Goal: Task Accomplishment & Management: Manage account settings

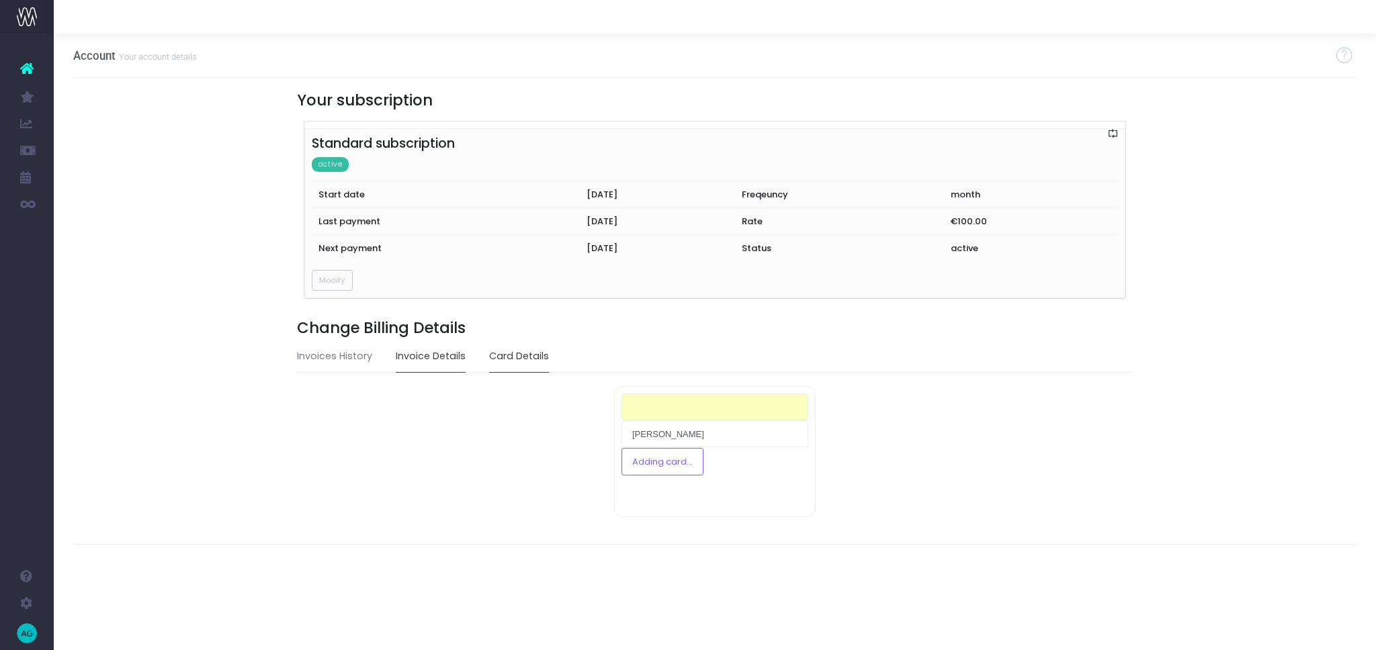
click at [447, 357] on link "Invoice Details" at bounding box center [431, 356] width 70 height 31
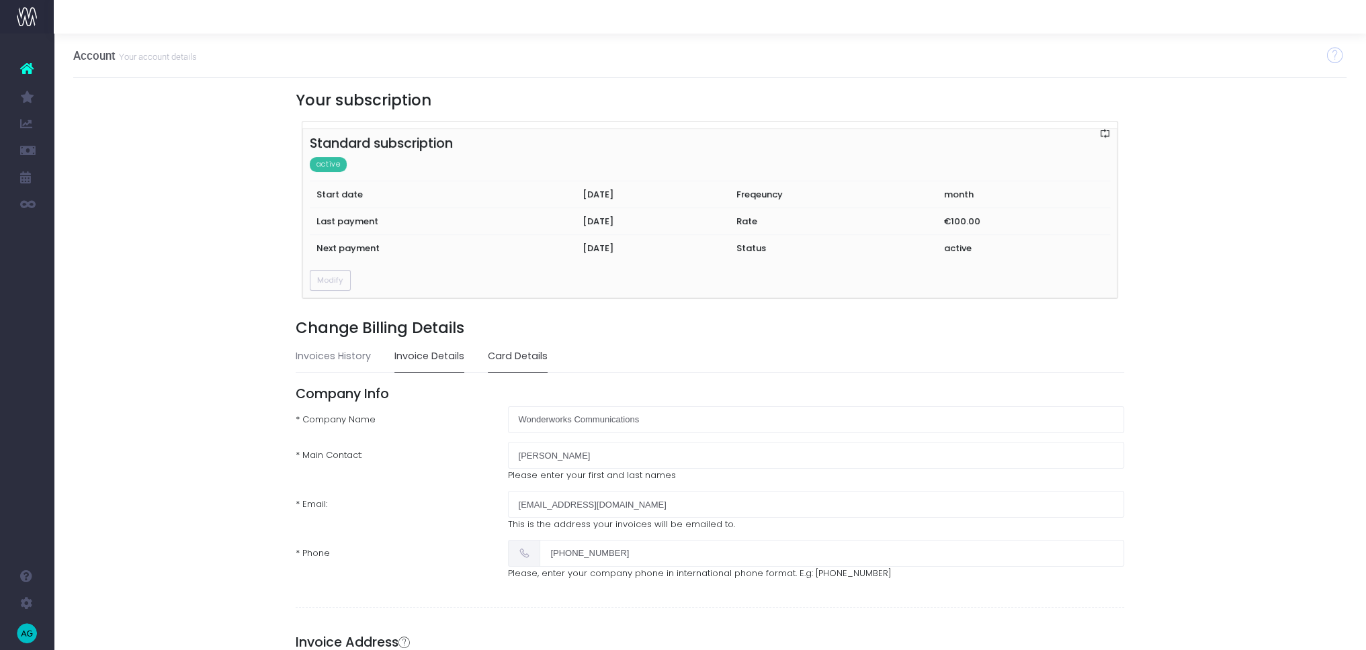
click at [505, 359] on link "Card Details" at bounding box center [518, 356] width 60 height 31
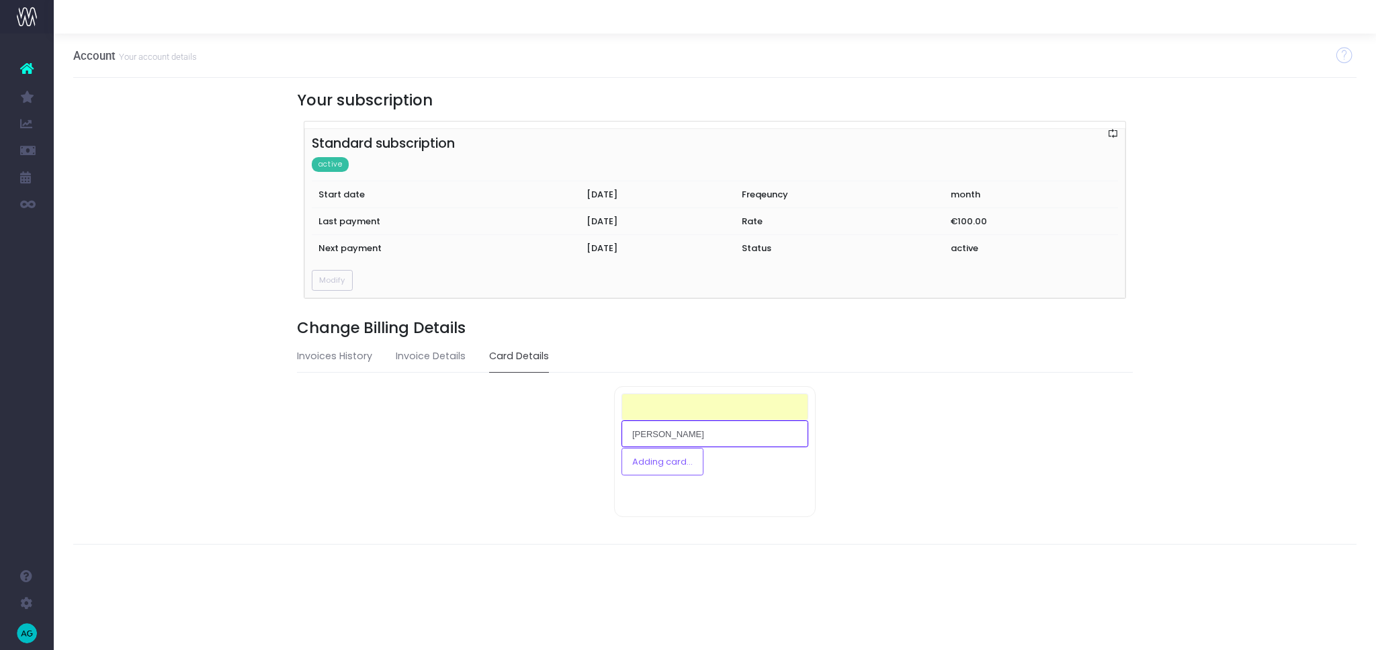
click at [685, 434] on input "[PERSON_NAME]" at bounding box center [714, 434] width 187 height 27
click at [330, 357] on link "Invoices History" at bounding box center [334, 356] width 75 height 31
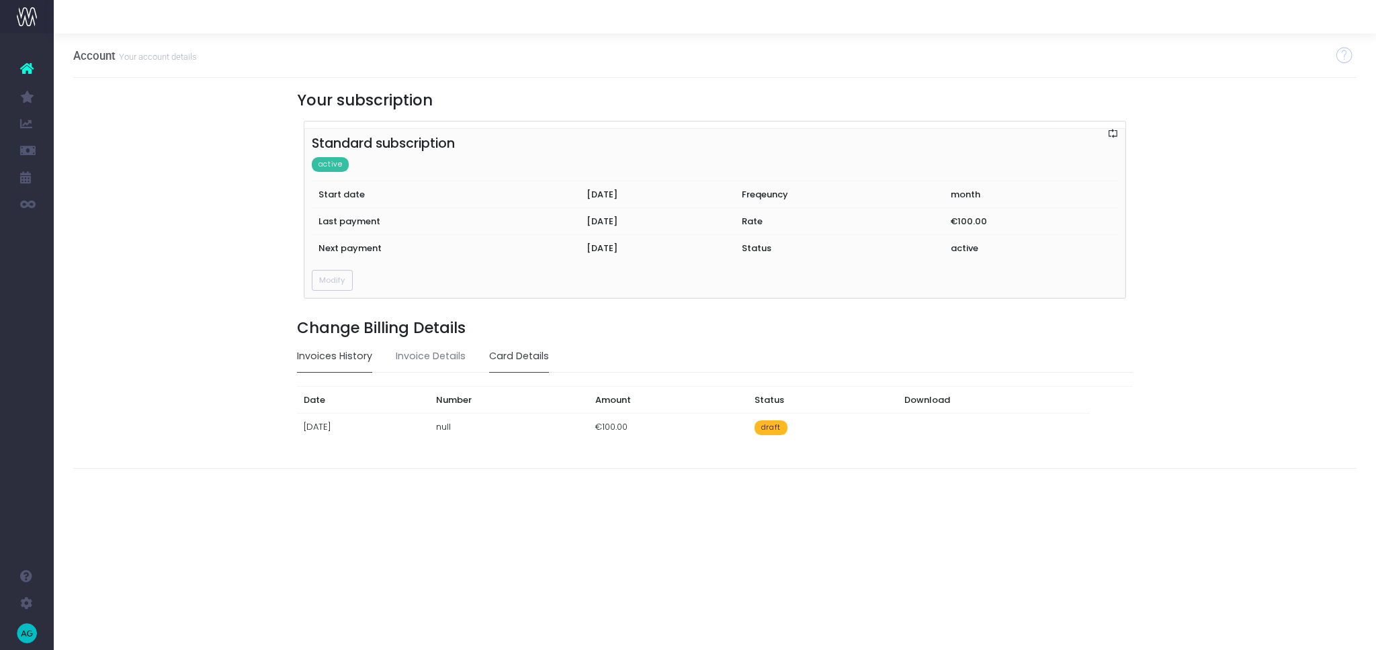
click at [509, 350] on link "Card Details" at bounding box center [519, 356] width 60 height 31
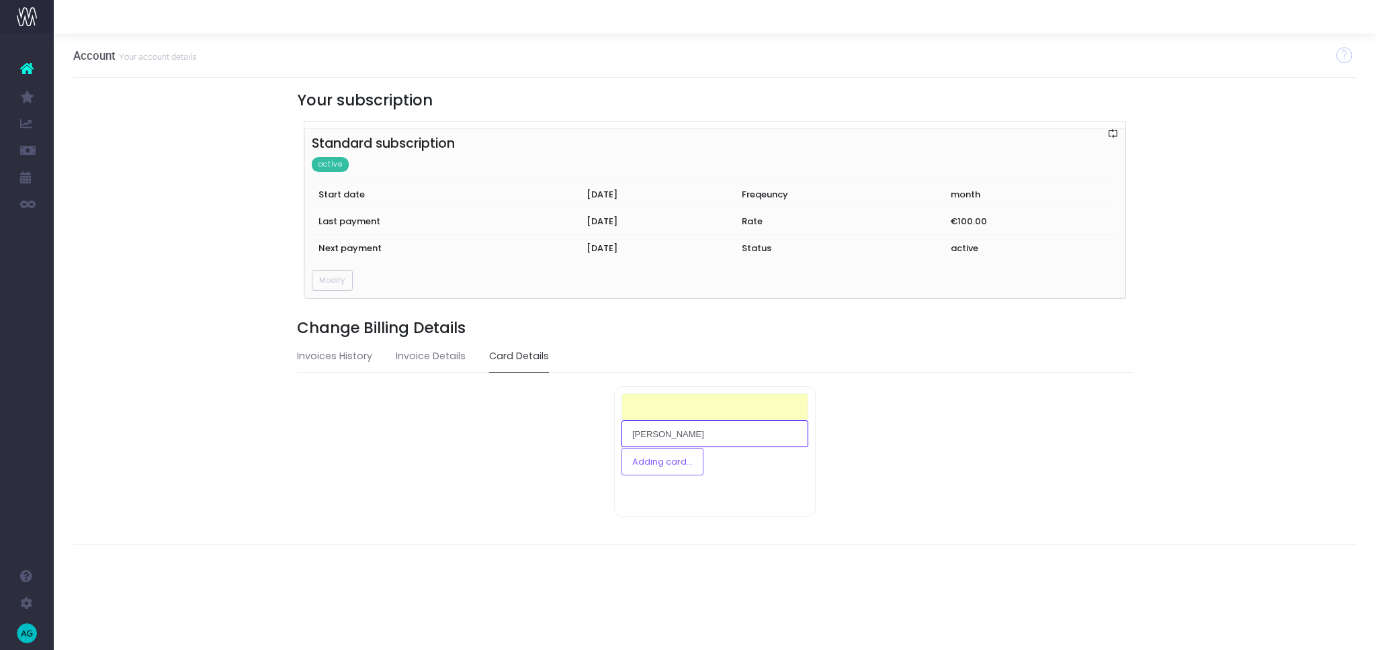
drag, startPoint x: 711, startPoint y: 440, endPoint x: 607, endPoint y: 439, distance: 104.1
click at [607, 439] on div "XXXX XXXX XXXX XXXX Creditcard Holder 00/00 Remove Card Add Card Sarah Wildman-…" at bounding box center [715, 451] width 418 height 131
click at [679, 498] on div "Add Card Sarah Wildman-King Adding card..." at bounding box center [715, 451] width 202 height 131
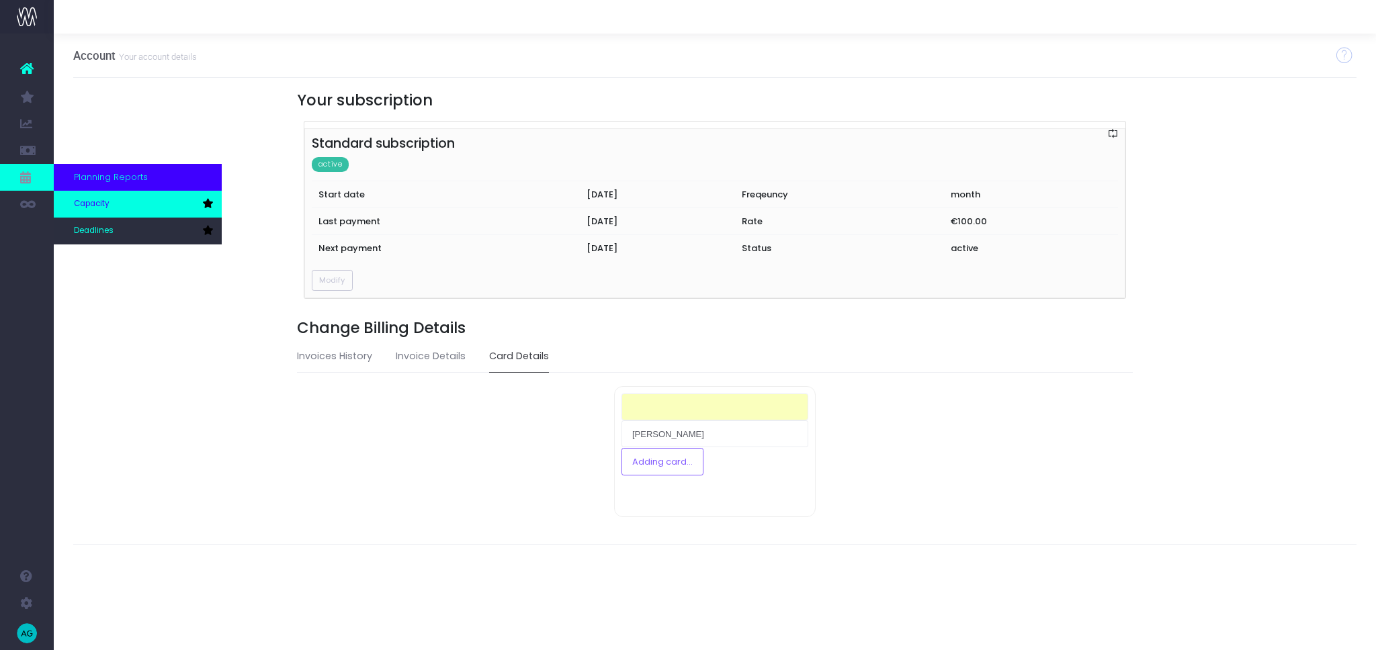
click at [124, 200] on link "Capacity" at bounding box center [138, 204] width 168 height 27
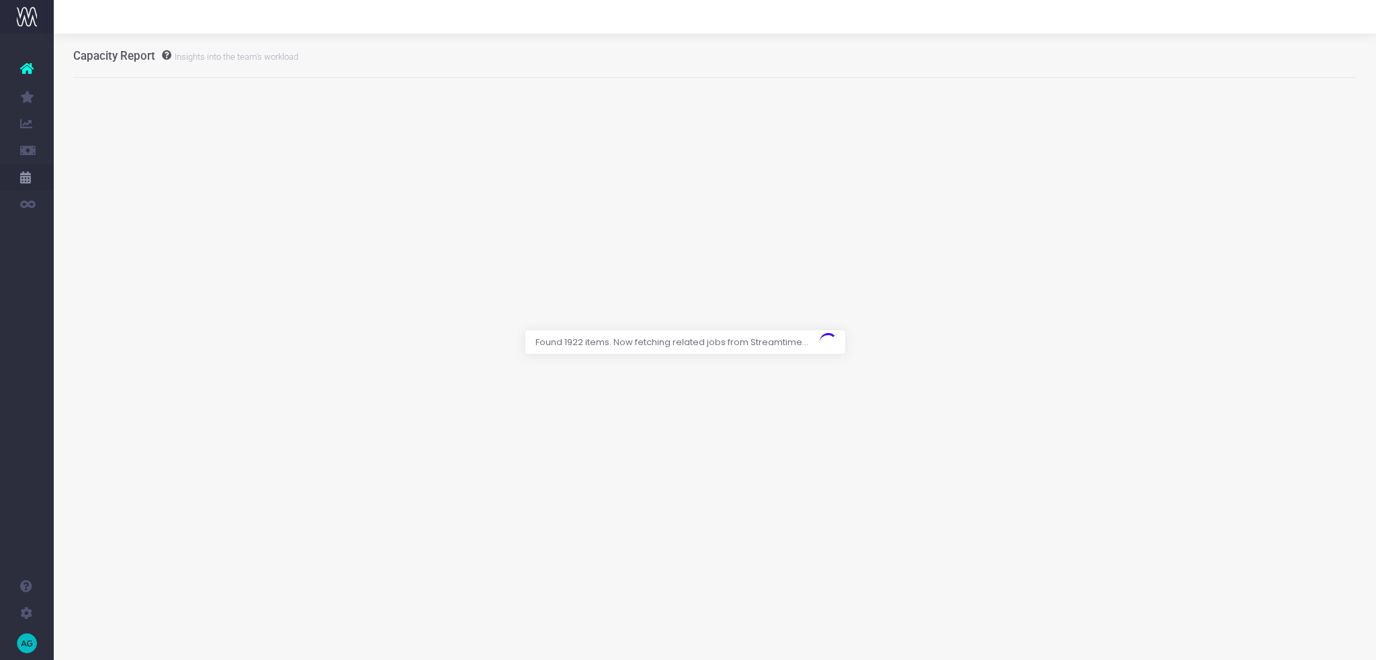
click at [22, 73] on icon at bounding box center [26, 68] width 13 height 17
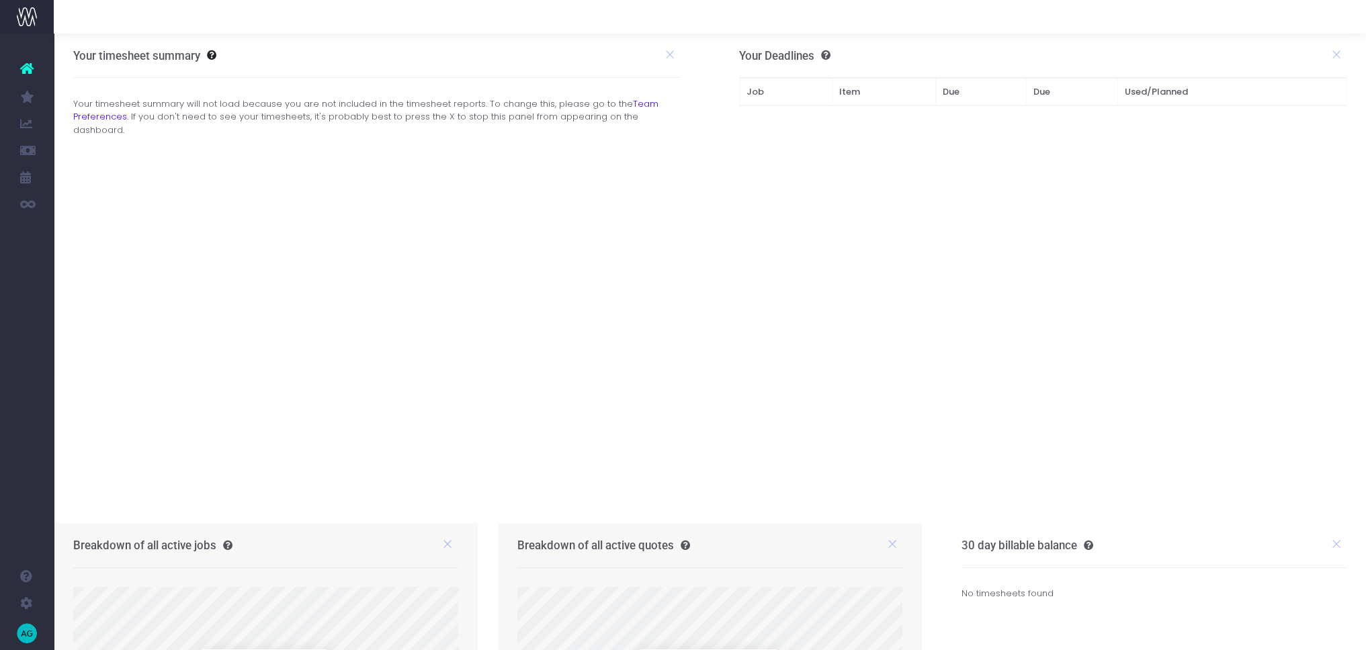
click at [31, 62] on icon at bounding box center [26, 68] width 13 height 17
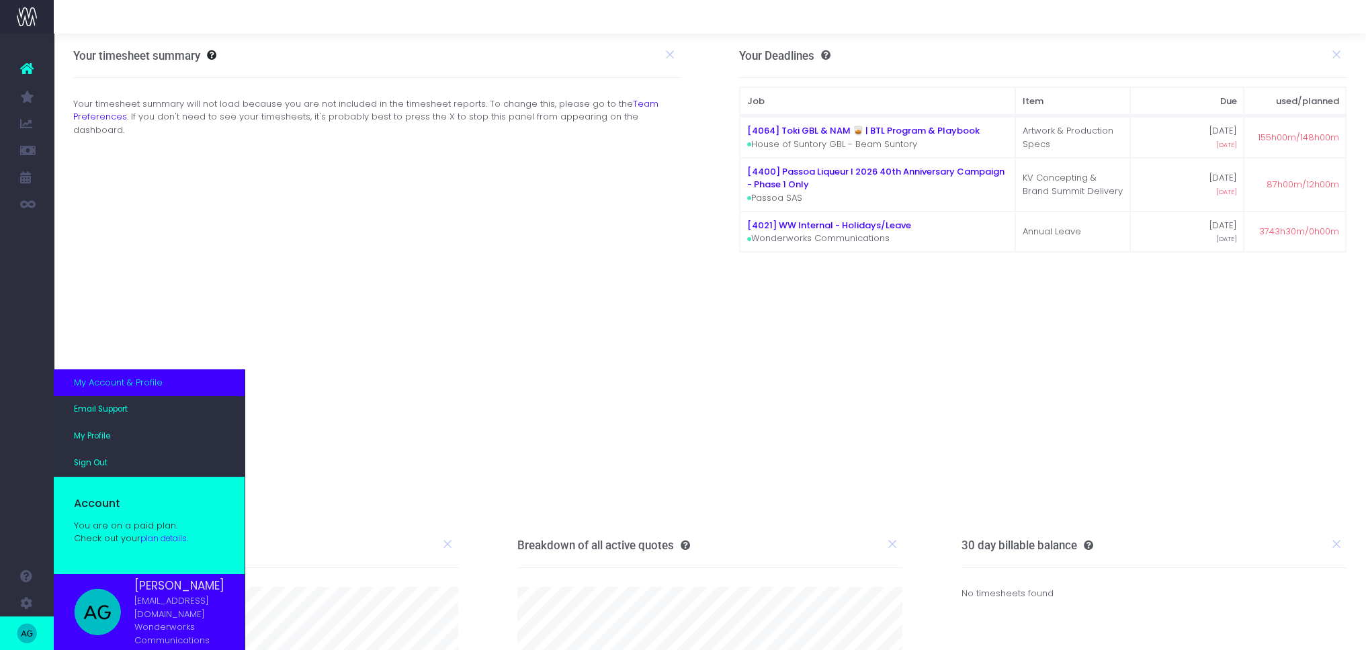
click at [161, 544] on link "plan details" at bounding box center [163, 538] width 46 height 11
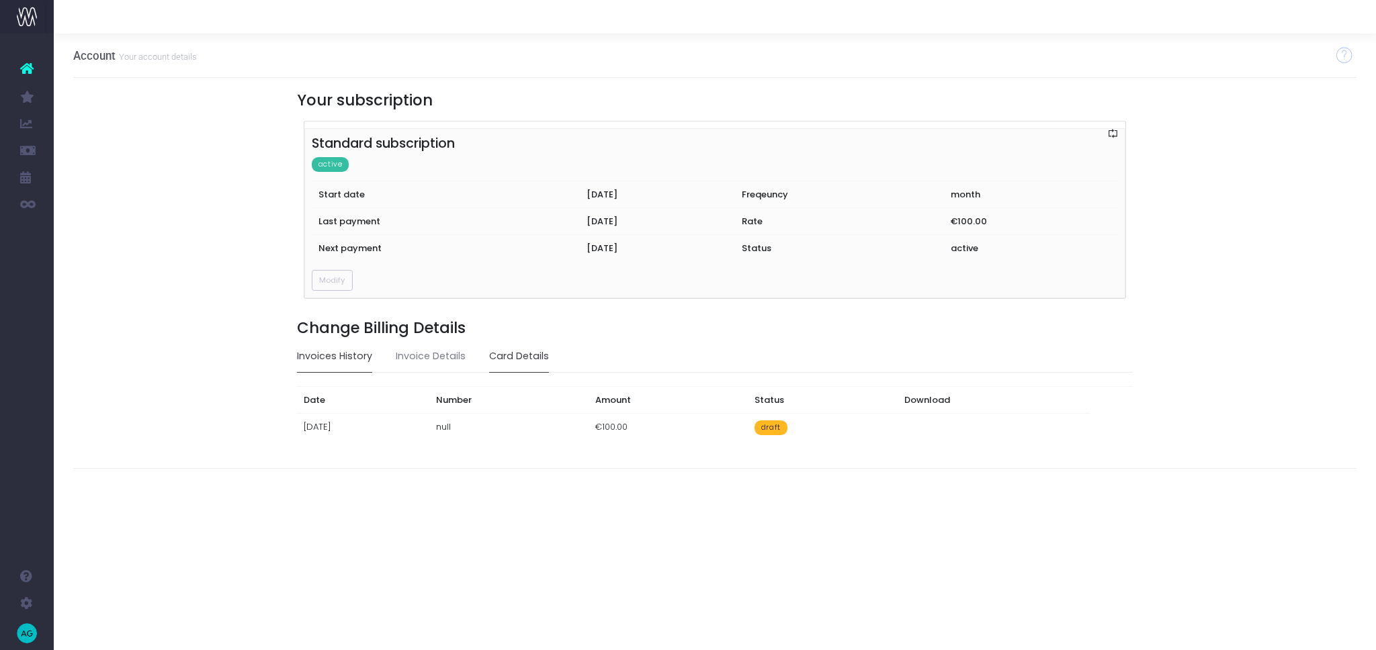
click at [509, 352] on link "Card Details" at bounding box center [519, 356] width 60 height 31
click at [695, 458] on button "Add Card" at bounding box center [716, 452] width 64 height 27
click at [717, 411] on div at bounding box center [714, 407] width 187 height 27
type input "[PERSON_NAME]"
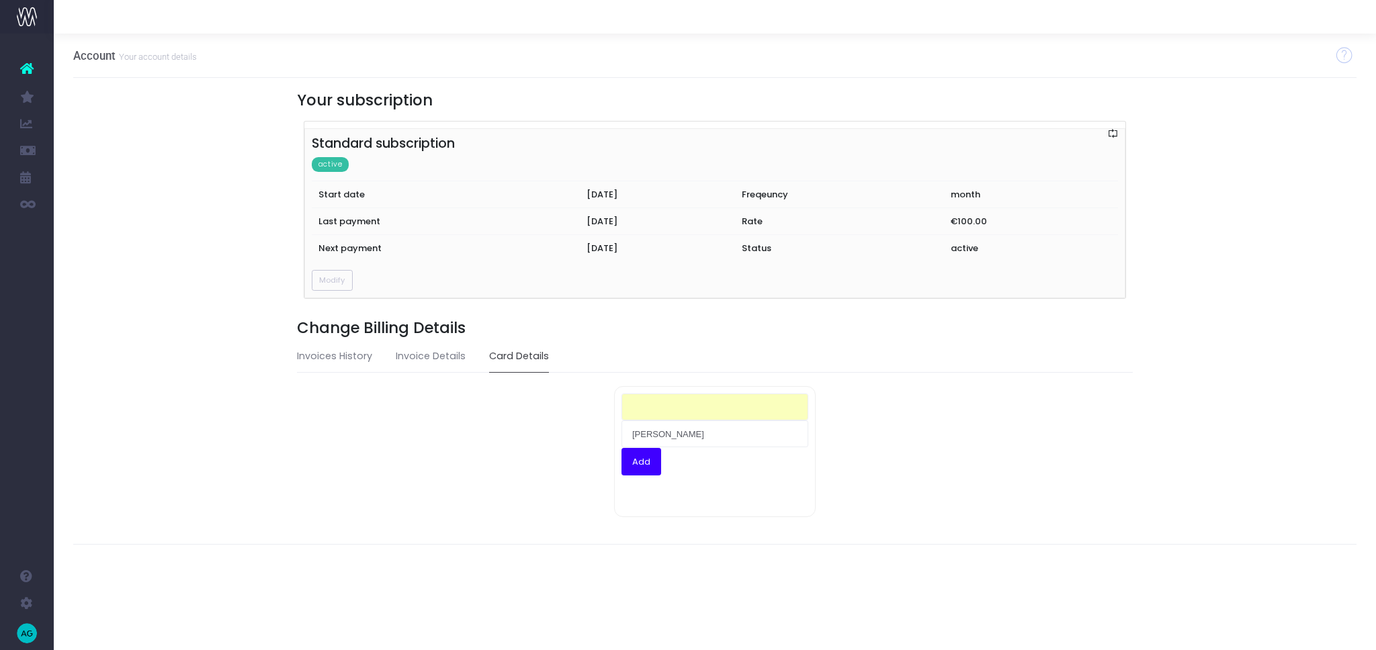
click at [633, 462] on button "Add" at bounding box center [641, 461] width 40 height 27
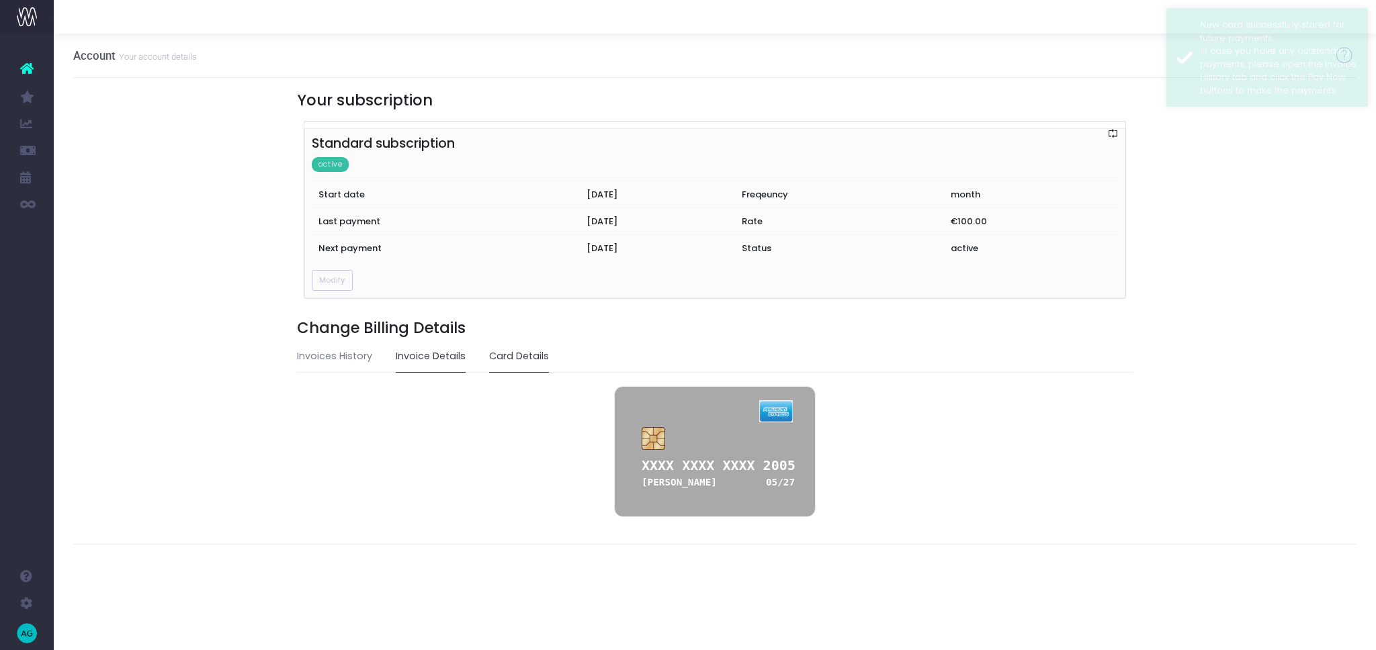
click at [411, 358] on link "Invoice Details" at bounding box center [431, 356] width 70 height 31
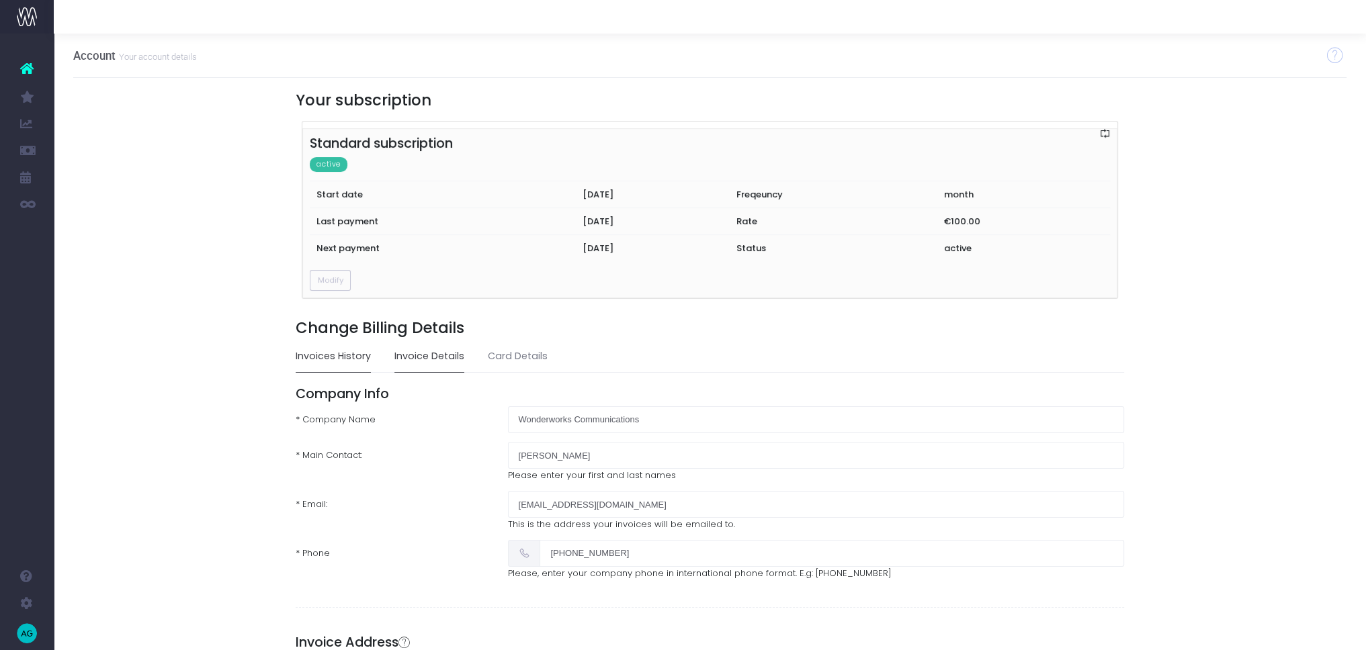
click at [333, 348] on link "Invoices History" at bounding box center [333, 356] width 75 height 31
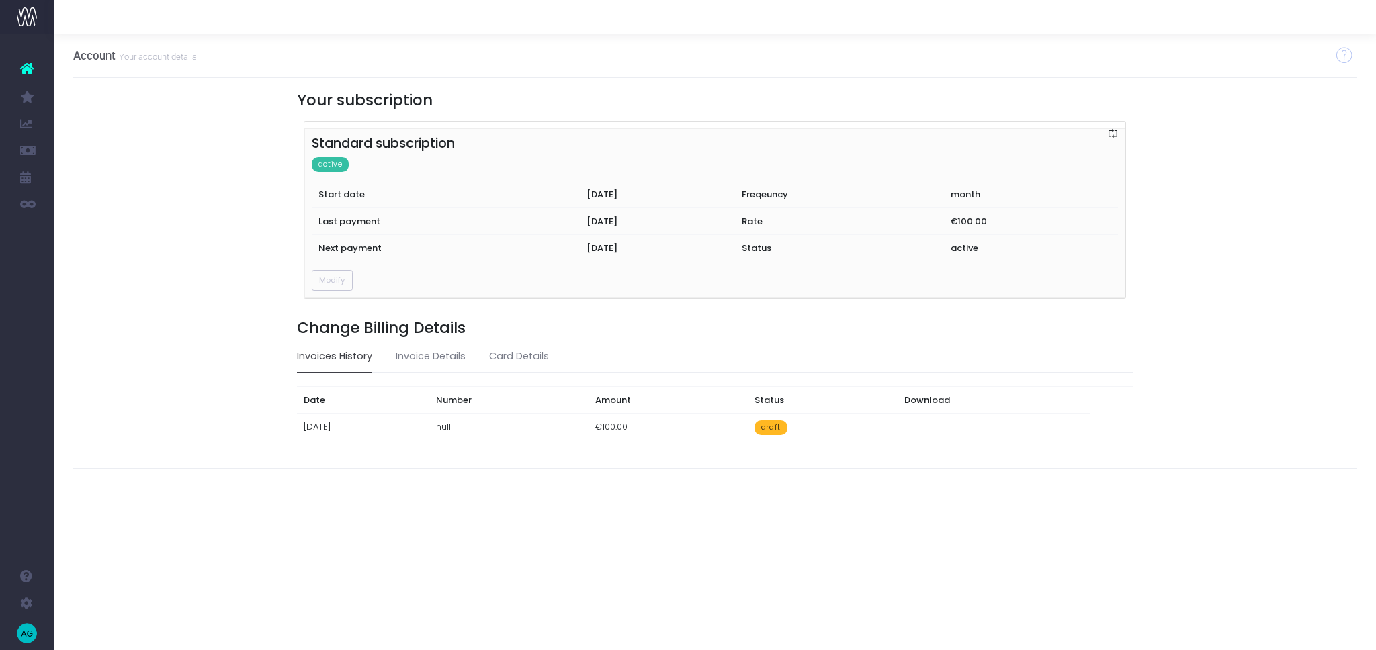
click at [787, 425] on span "draft" at bounding box center [770, 428] width 33 height 15
click at [410, 353] on link "Invoice Details" at bounding box center [431, 356] width 70 height 31
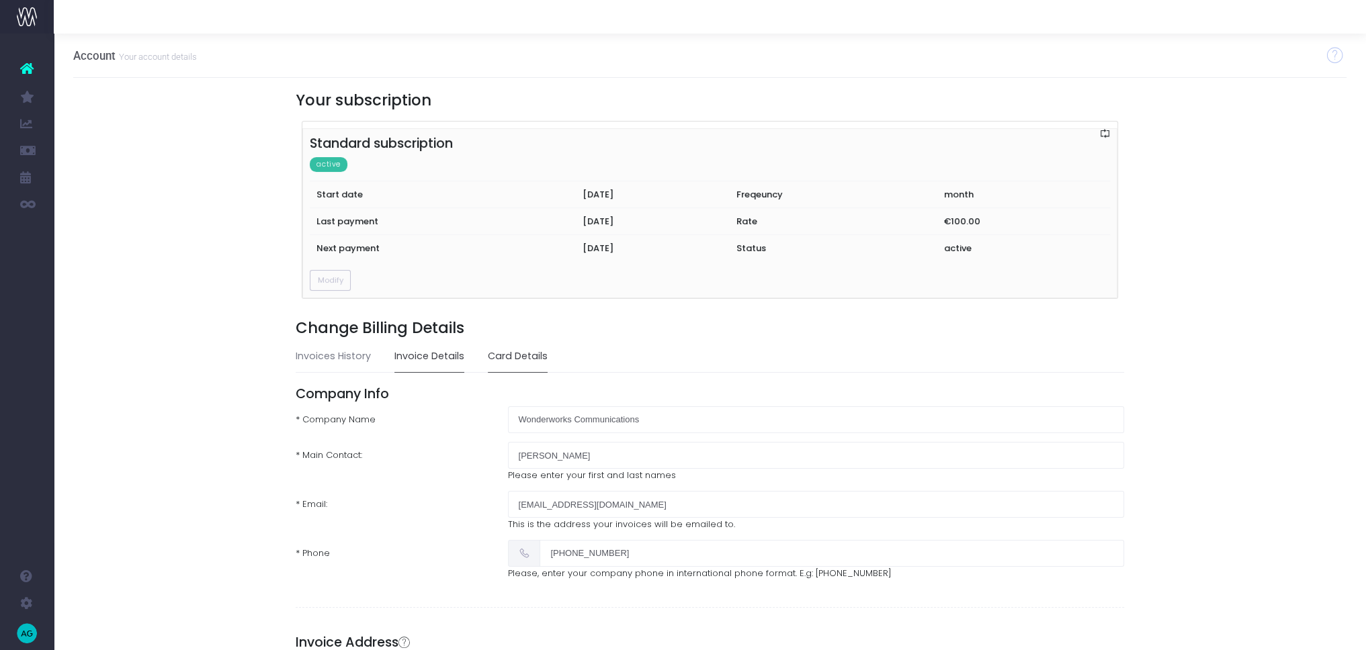
click at [511, 362] on link "Card Details" at bounding box center [518, 356] width 60 height 31
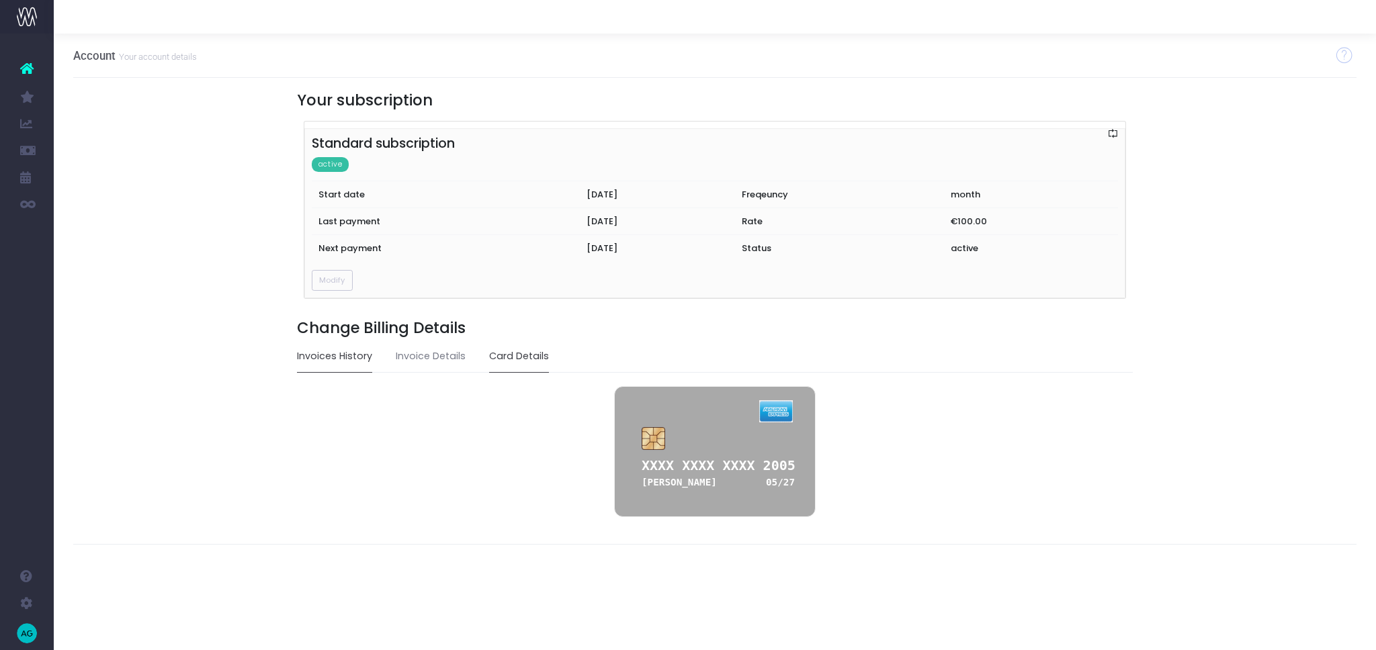
click at [343, 353] on link "Invoices History" at bounding box center [334, 356] width 75 height 31
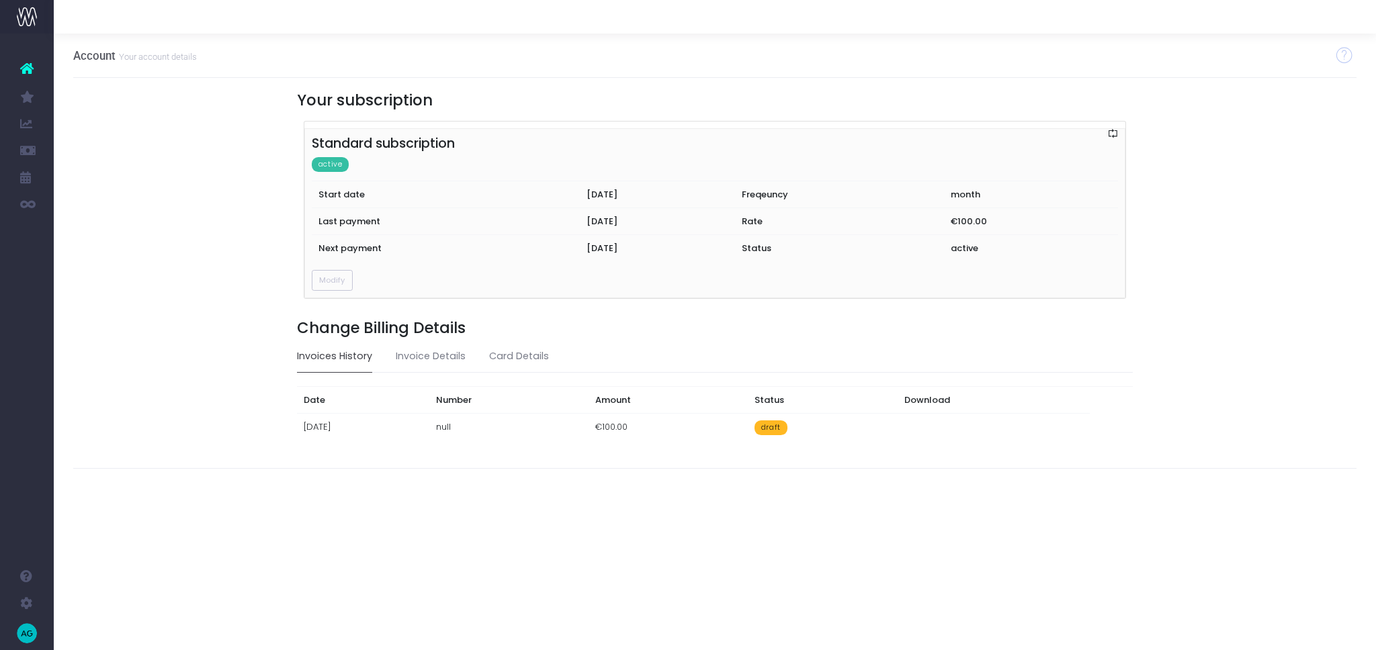
click at [823, 431] on td "draft" at bounding box center [823, 427] width 150 height 28
click at [787, 427] on span "draft" at bounding box center [770, 428] width 33 height 15
click at [589, 421] on td "null" at bounding box center [509, 427] width 159 height 28
drag, startPoint x: 437, startPoint y: 420, endPoint x: 429, endPoint y: 419, distance: 8.8
click at [430, 420] on td "[DATE]" at bounding box center [363, 427] width 133 height 28
